Goal: Task Accomplishment & Management: Manage account settings

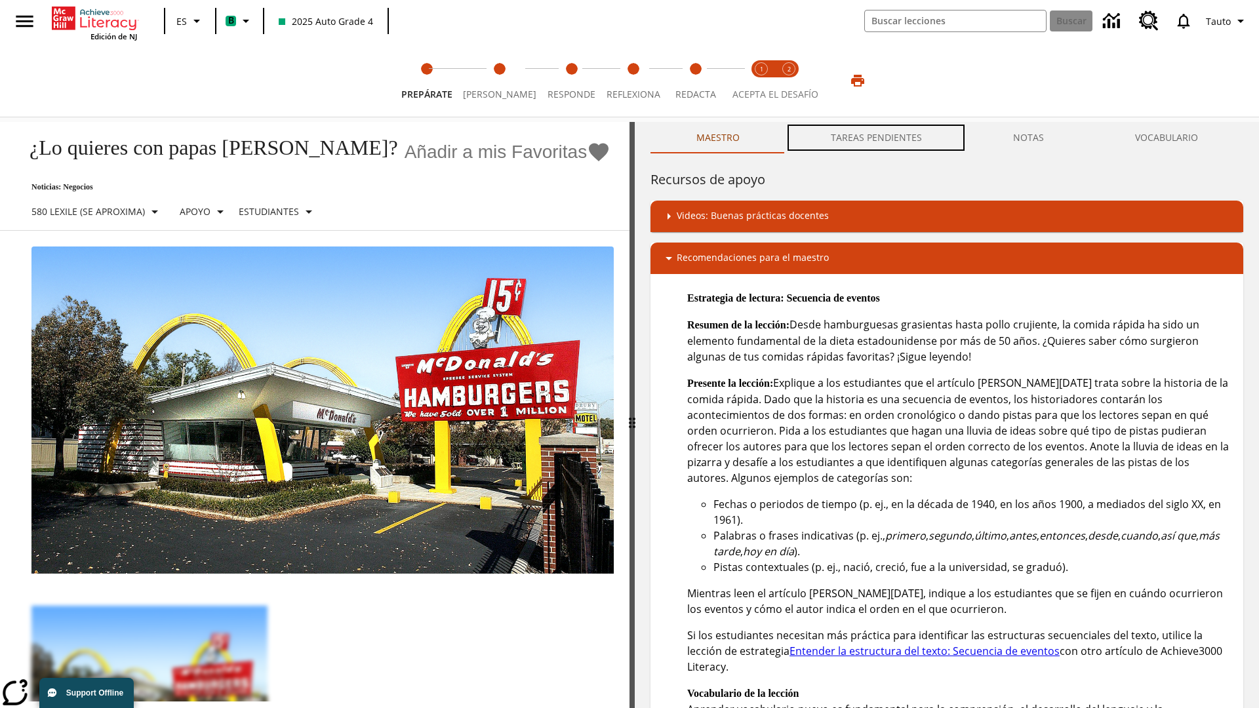
click at [877, 138] on button "TAREAS PENDIENTES" at bounding box center [876, 137] width 182 height 31
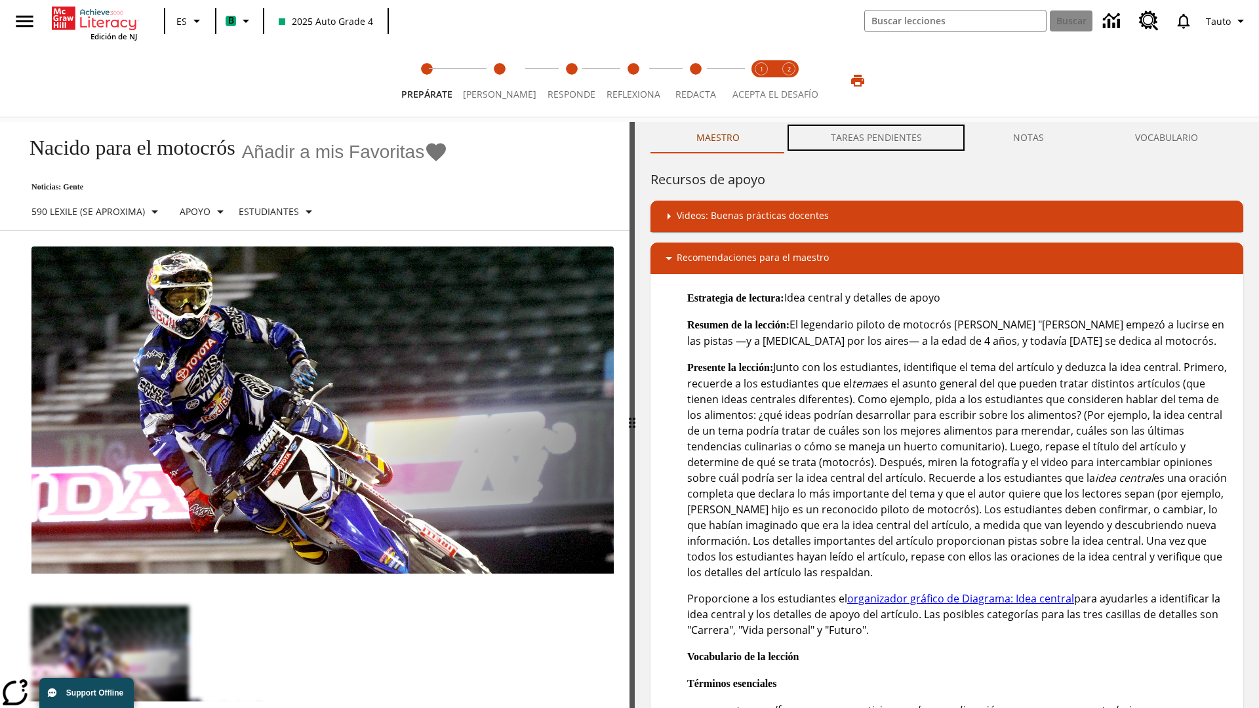
click at [877, 138] on button "TAREAS PENDIENTES" at bounding box center [876, 137] width 182 height 31
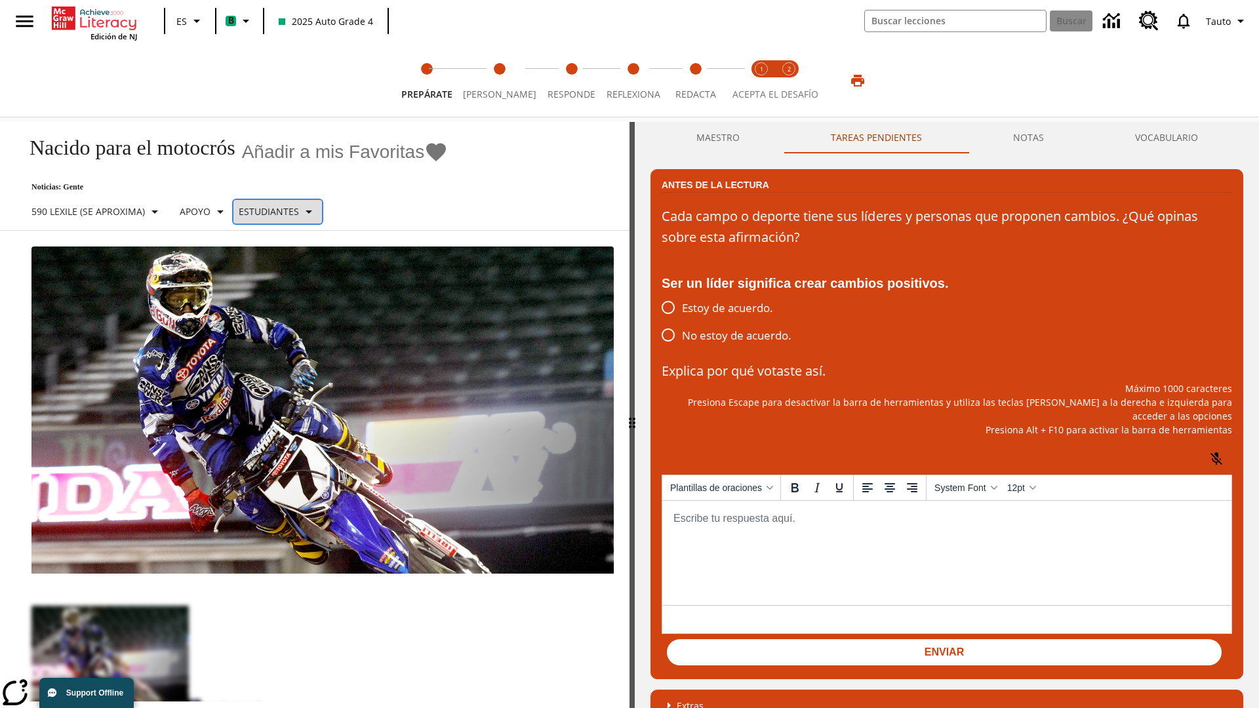
click at [285, 211] on p "Estudiantes" at bounding box center [269, 212] width 60 height 14
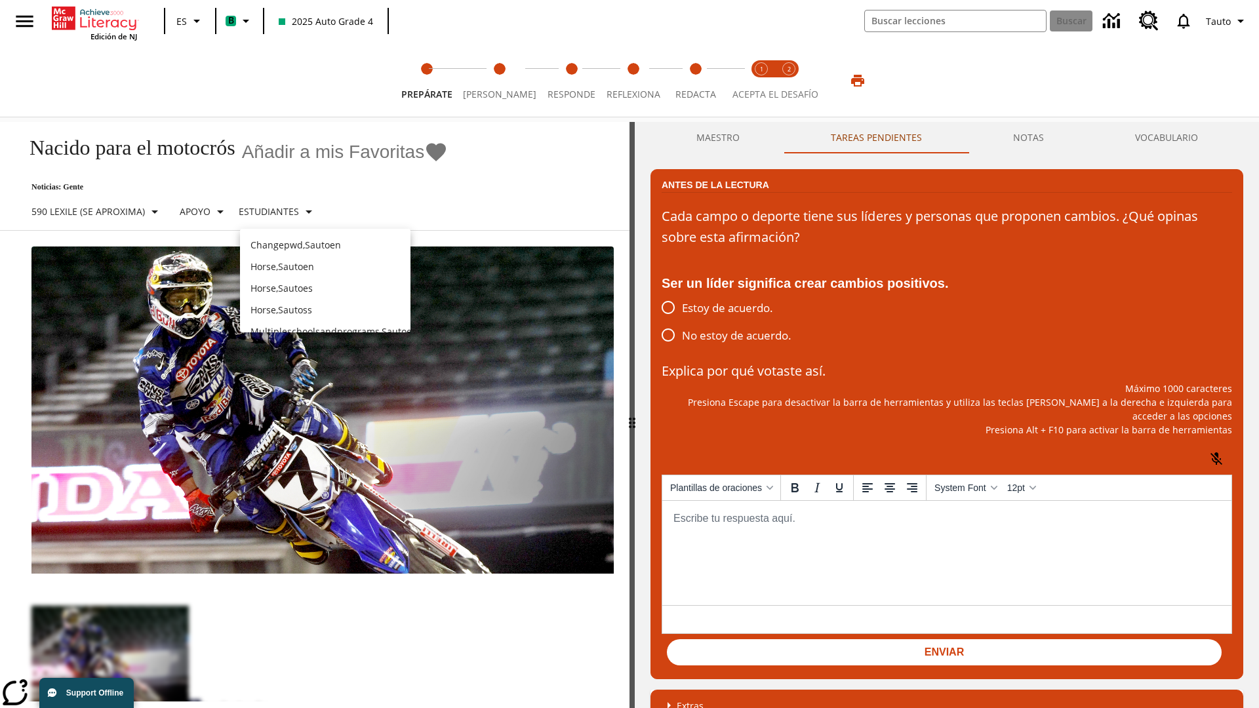
click at [325, 281] on p "Horse , Sautoes" at bounding box center [326, 288] width 150 height 14
